Goal: Task Accomplishment & Management: Manage account settings

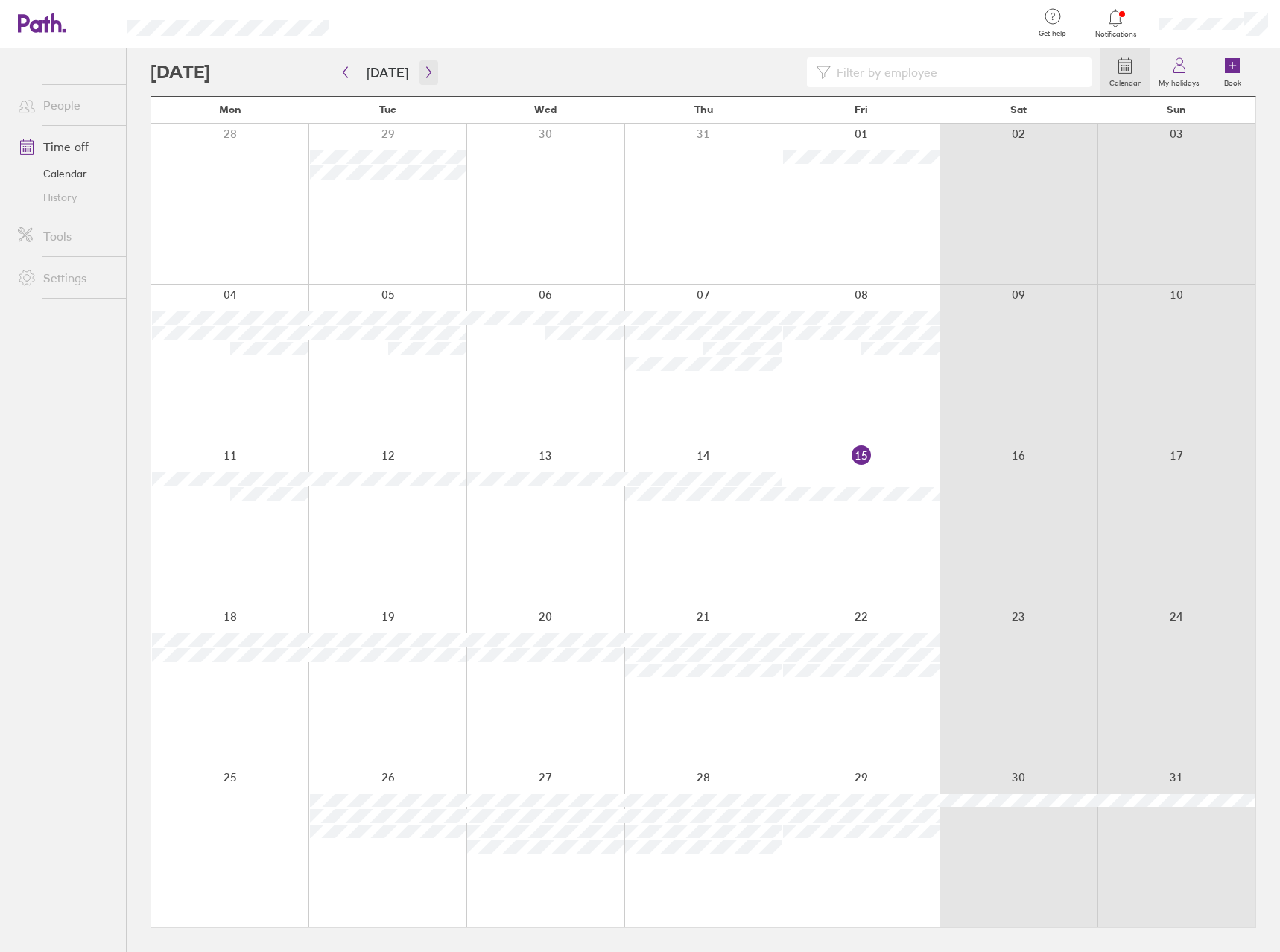
click at [425, 70] on icon "button" at bounding box center [428, 72] width 11 height 12
click at [341, 81] on button "button" at bounding box center [345, 72] width 19 height 24
